Goal: Transaction & Acquisition: Purchase product/service

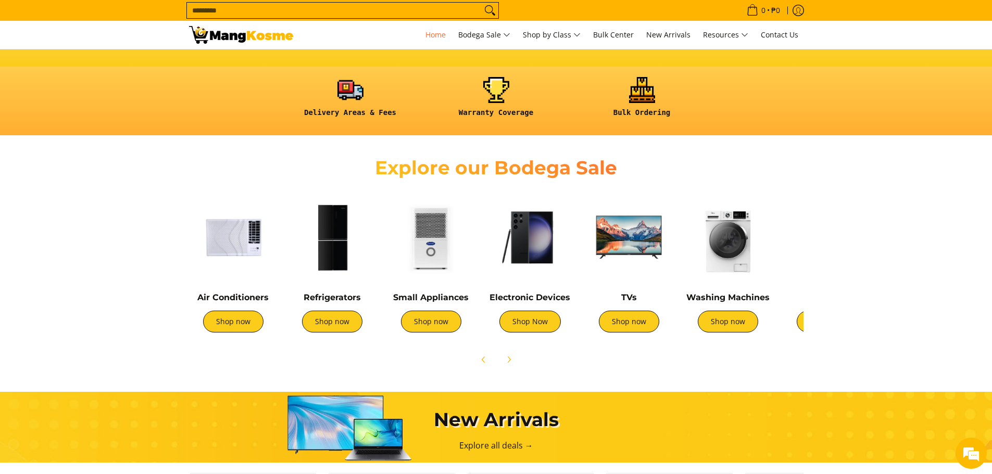
scroll to position [0, 414]
click at [227, 320] on link "Shop now" at bounding box center [233, 322] width 60 height 22
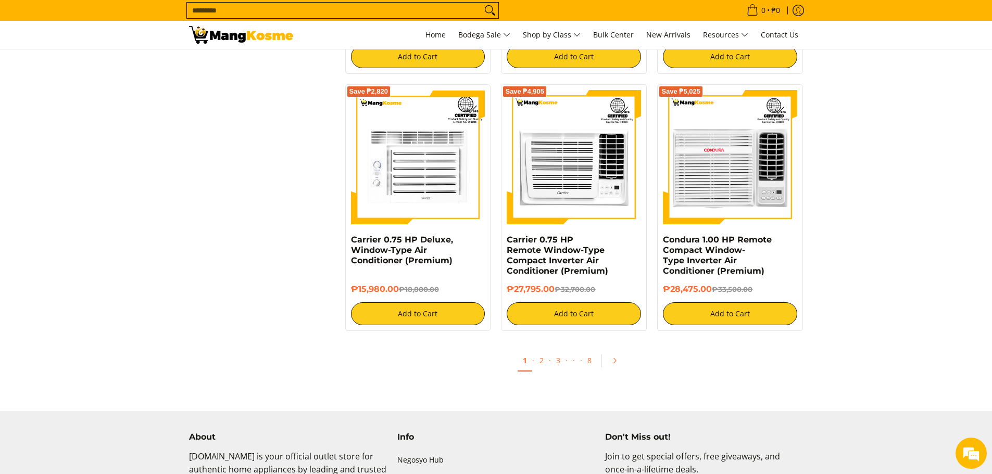
scroll to position [1874, 0]
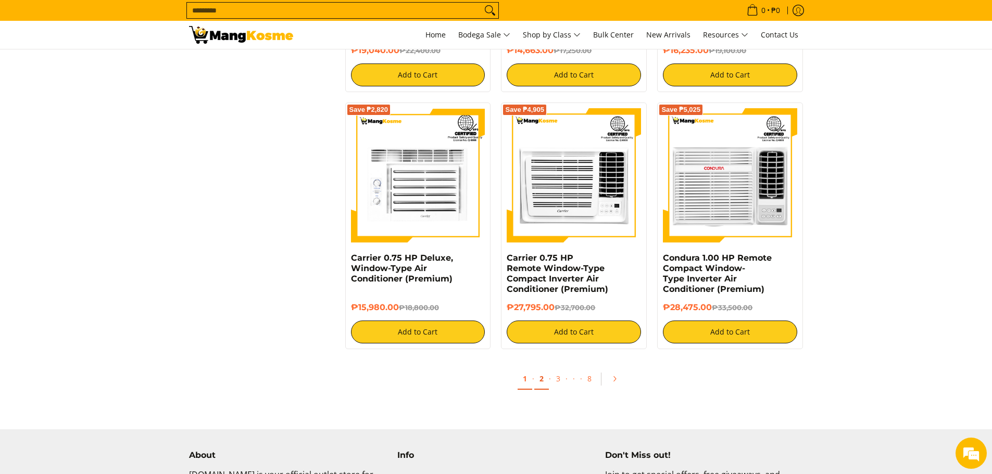
click at [544, 380] on link "2" at bounding box center [541, 379] width 15 height 21
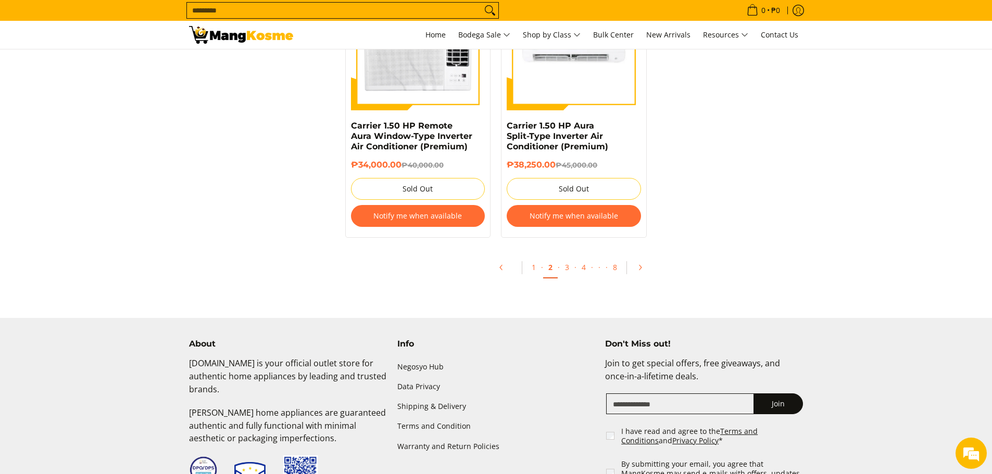
scroll to position [2134, 0]
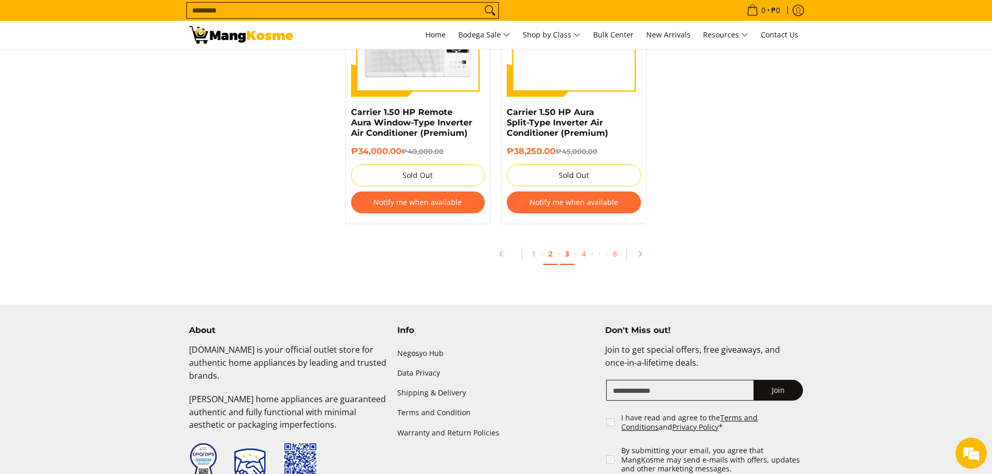
click at [567, 258] on link "3" at bounding box center [567, 254] width 15 height 21
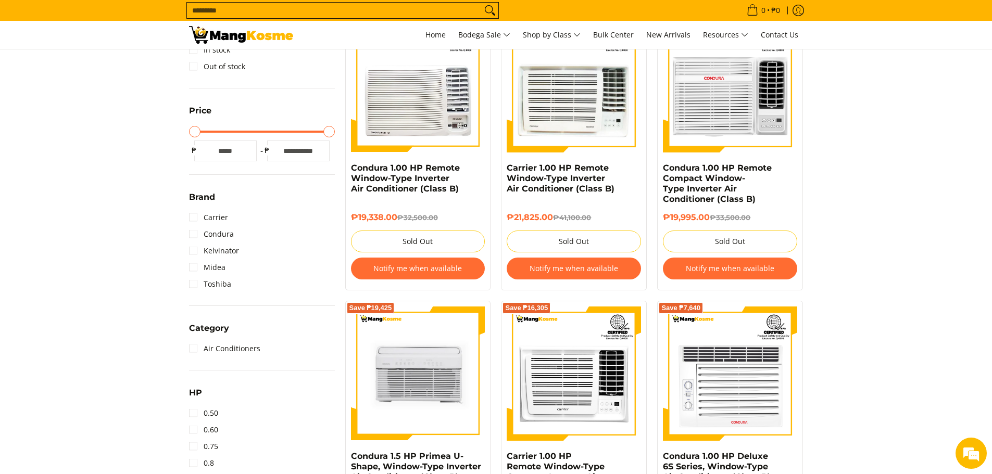
scroll to position [208, 0]
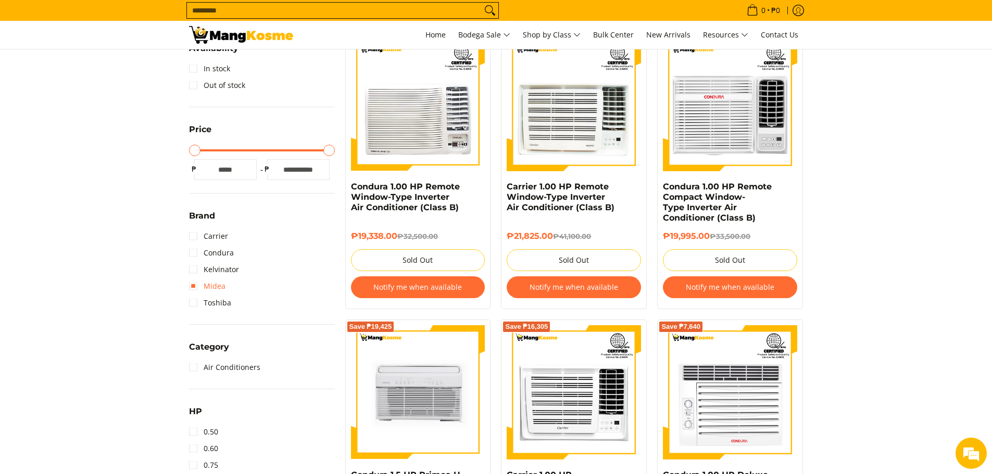
click at [196, 286] on link "Midea" at bounding box center [207, 286] width 36 height 17
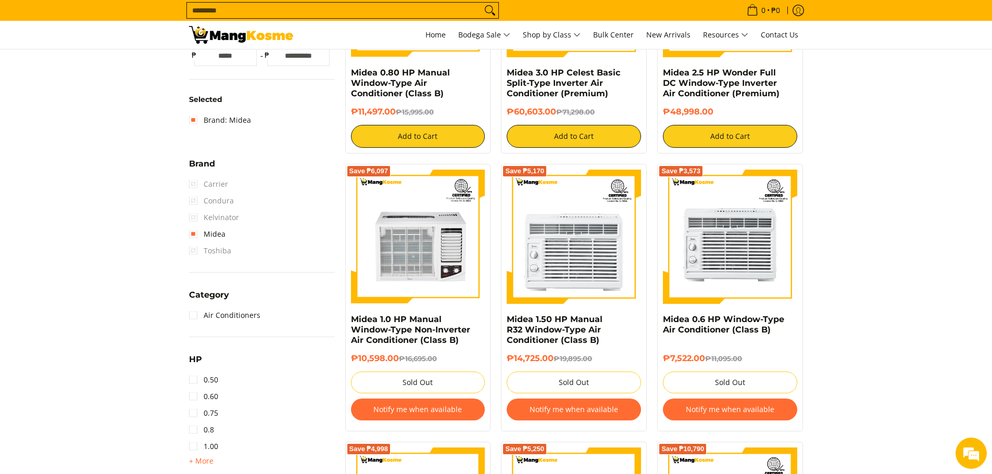
scroll to position [355, 0]
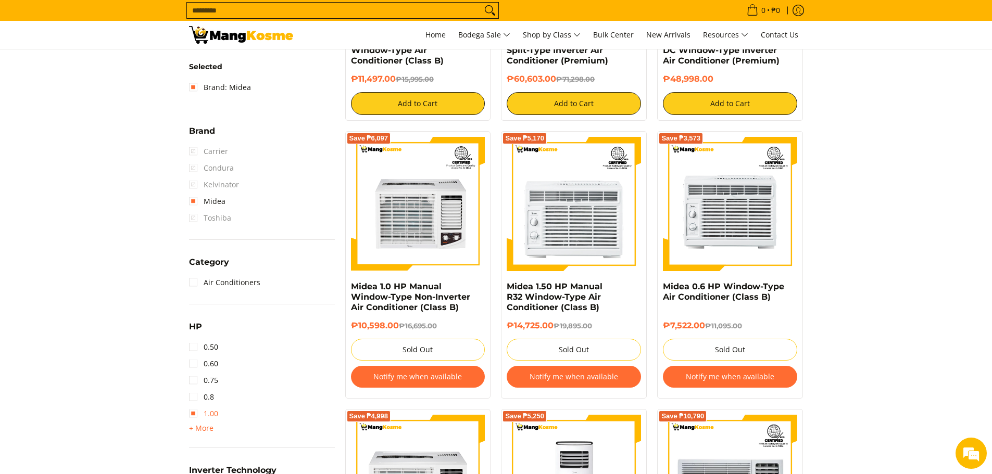
click at [197, 413] on link "1.00" at bounding box center [203, 413] width 29 height 17
